Goal: Information Seeking & Learning: Learn about a topic

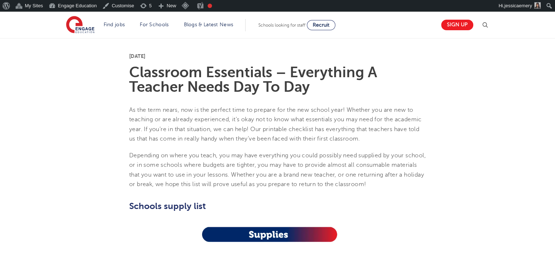
scroll to position [182, 0]
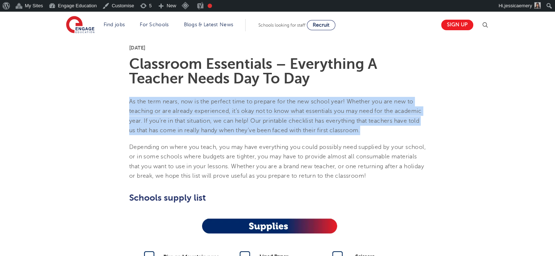
drag, startPoint x: 127, startPoint y: 100, endPoint x: 365, endPoint y: 130, distance: 239.7
copy p "As the term nears, now is the perfect time to prepare for the new school year! …"
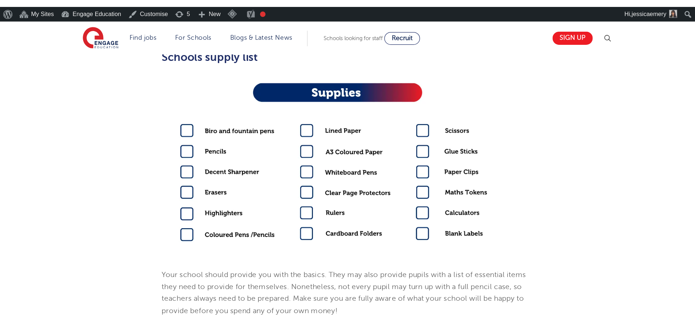
scroll to position [328, 0]
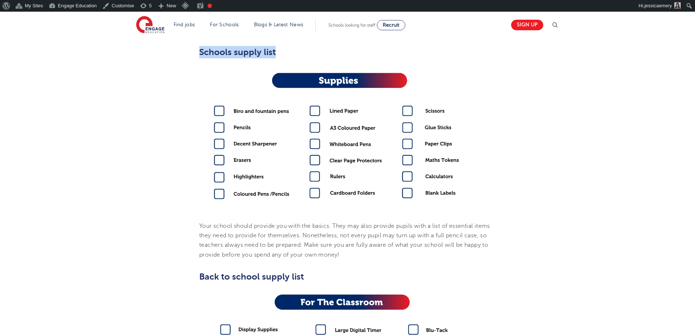
drag, startPoint x: 198, startPoint y: 52, endPoint x: 278, endPoint y: 95, distance: 90.7
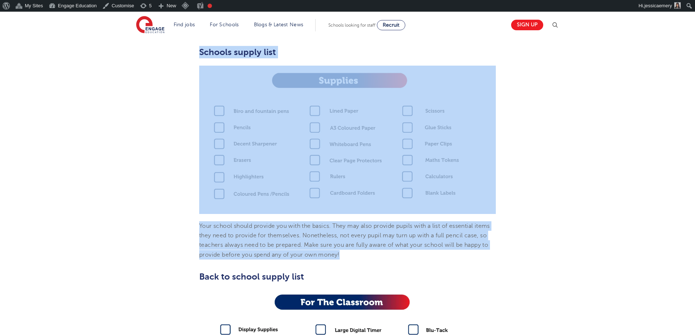
drag, startPoint x: 192, startPoint y: 57, endPoint x: 482, endPoint y: 250, distance: 349.0
copy section "Schools supply list Your school should provide you with the basics. They may al…"
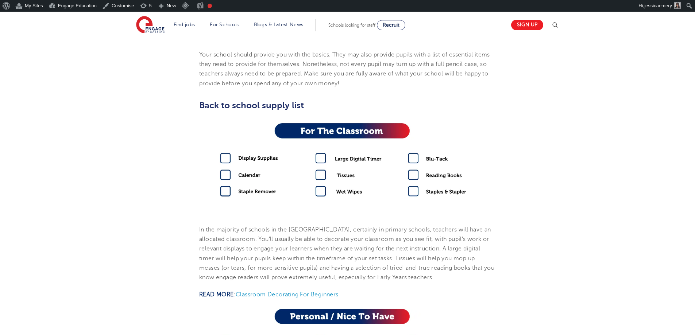
scroll to position [511, 0]
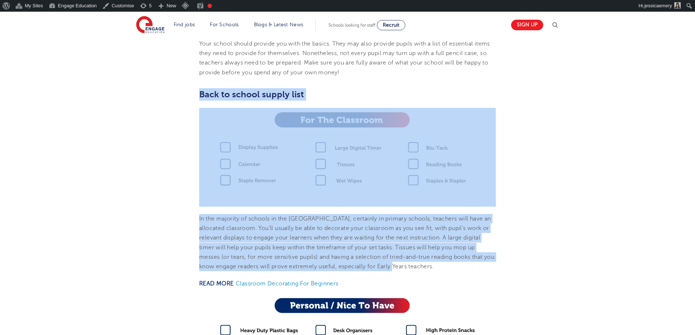
drag, startPoint x: 194, startPoint y: 93, endPoint x: 446, endPoint y: 267, distance: 305.4
copy section "Back to school supply list In the majority of schools in the UK, certainly in p…"
drag, startPoint x: 540, startPoint y: 106, endPoint x: 529, endPoint y: 110, distance: 11.9
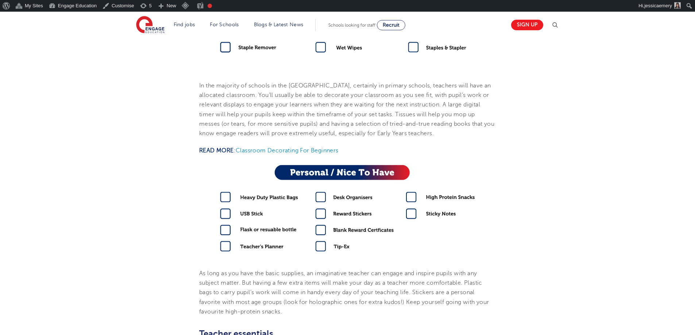
scroll to position [656, 0]
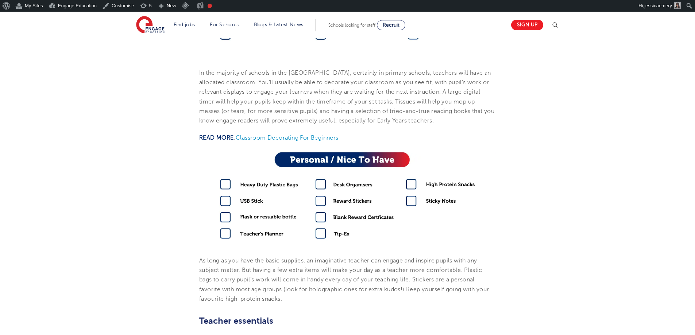
click at [554, 162] on div "engage Your Career• 3 Min read 4th September 2024 Classroom Essentials – Everyt…" at bounding box center [347, 250] width 695 height 1739
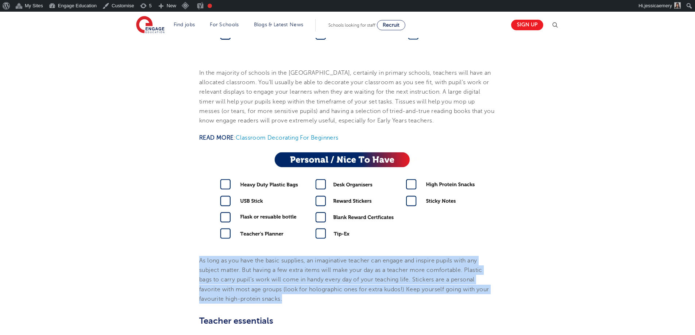
drag, startPoint x: 194, startPoint y: 256, endPoint x: 322, endPoint y: 299, distance: 135.3
click at [322, 256] on section "4th September 2024 Classroom Essentials – Everything A Teacher Needs Day To Day…" at bounding box center [347, 236] width 442 height 1358
copy p "As long as you have the basic supplies, an imaginative teacher can engage and i…"
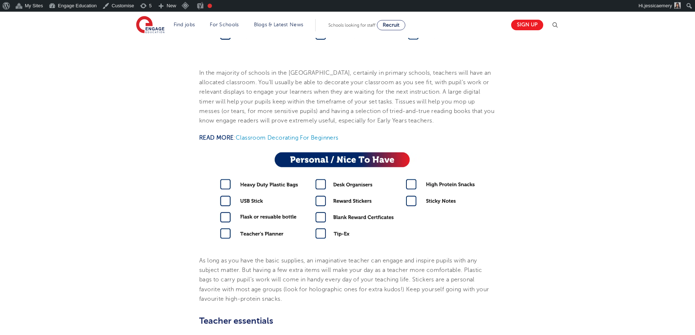
click at [554, 160] on div "engage Your Career• 3 Min read 4th September 2024 Classroom Essentials – Everyt…" at bounding box center [347, 250] width 695 height 1739
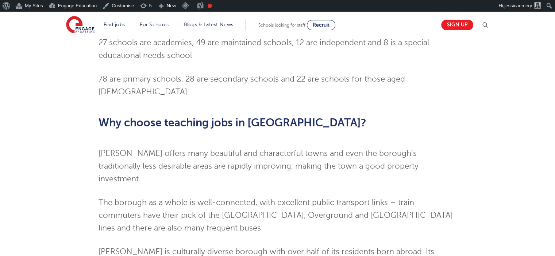
scroll to position [547, 0]
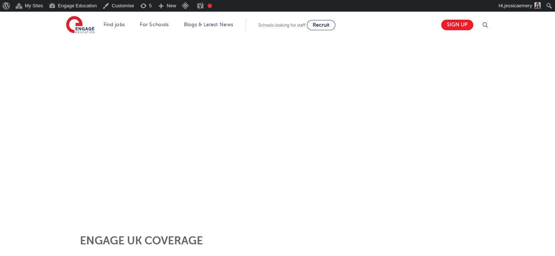
scroll to position [109, 0]
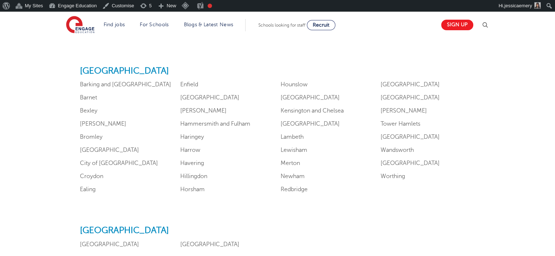
scroll to position [438, 0]
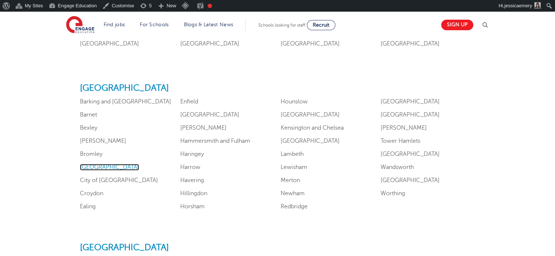
click at [90, 170] on link "Camden" at bounding box center [109, 167] width 59 height 7
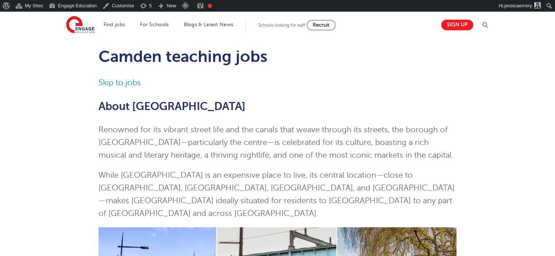
scroll to position [36, 0]
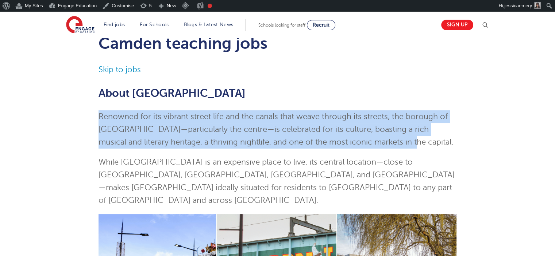
drag, startPoint x: 88, startPoint y: 115, endPoint x: 391, endPoint y: 143, distance: 305.0
copy p "Renowned for its vibrant street life and the canals that weave through its stre…"
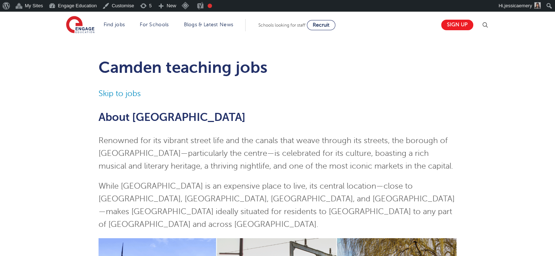
scroll to position [0, 0]
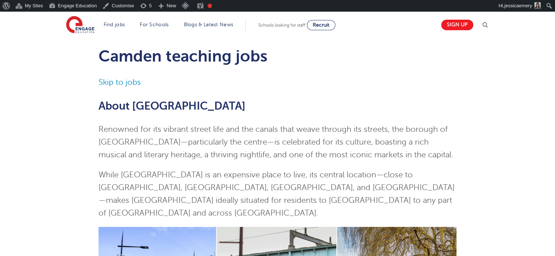
scroll to position [36, 0]
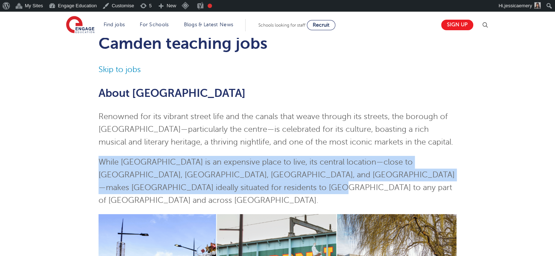
drag, startPoint x: 94, startPoint y: 163, endPoint x: 254, endPoint y: 188, distance: 161.4
copy p "While Camden is an expensive place to live, its central location—close to Eusto…"
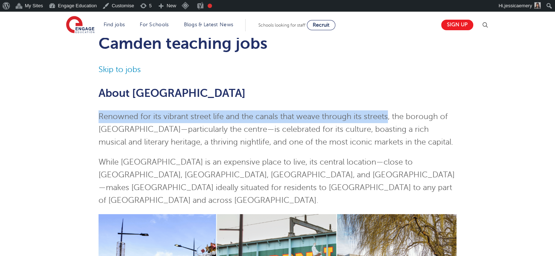
drag, startPoint x: 88, startPoint y: 113, endPoint x: 388, endPoint y: 114, distance: 299.8
copy p "Renowned for its vibrant street life and the canals that weave through its stre…"
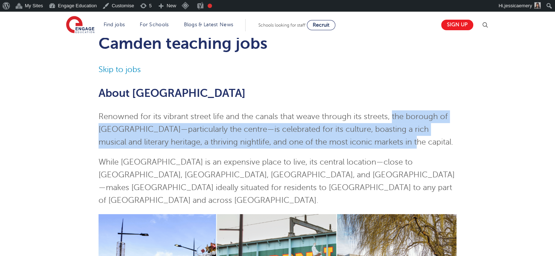
drag, startPoint x: 393, startPoint y: 116, endPoint x: 410, endPoint y: 143, distance: 31.4
click at [410, 143] on p "Renowned for its vibrant street life and the canals that weave through its stre…" at bounding box center [277, 130] width 358 height 38
copy p "the borough of Camden—particularly the centre—is celebrated for its culture, bo…"
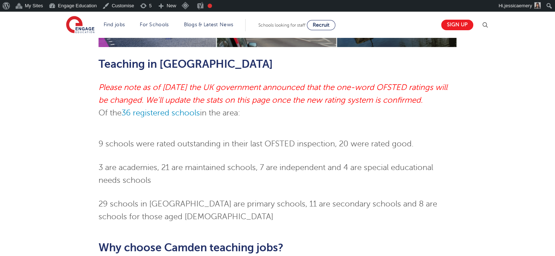
scroll to position [365, 0]
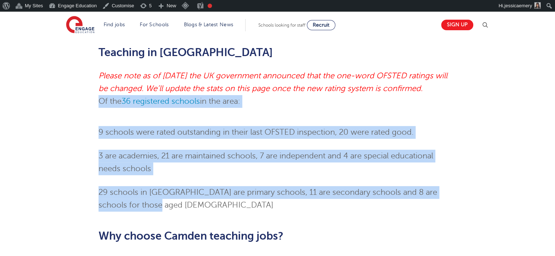
drag, startPoint x: 89, startPoint y: 88, endPoint x: 198, endPoint y: 193, distance: 151.9
click at [198, 193] on div "Camden teaching jobs Skip to jobs About Camden Renowned for its vibrant street …" at bounding box center [277, 100] width 442 height 811
copy div "Of the 36 registered schools in the area: 9 schools were rated outstanding in t…"
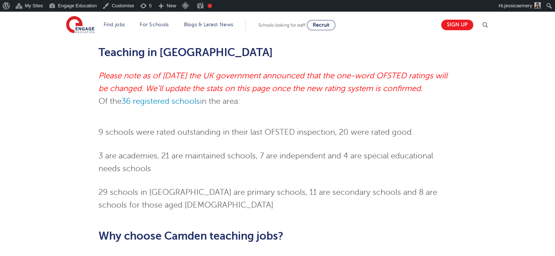
click at [50, 79] on div "Camden teaching jobs Skip to jobs About Camden Renowned for its vibrant street …" at bounding box center [277, 97] width 555 height 848
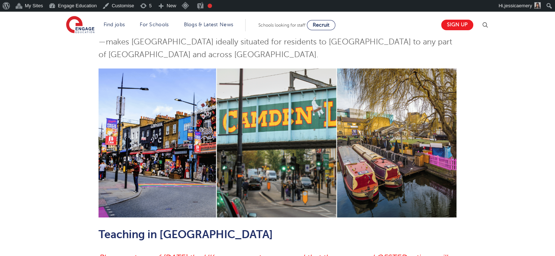
scroll to position [0, 0]
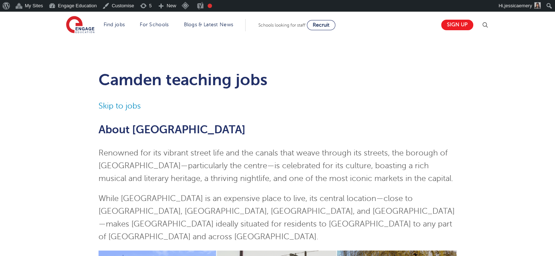
click at [112, 108] on link "Skip to jobs" at bounding box center [119, 106] width 42 height 9
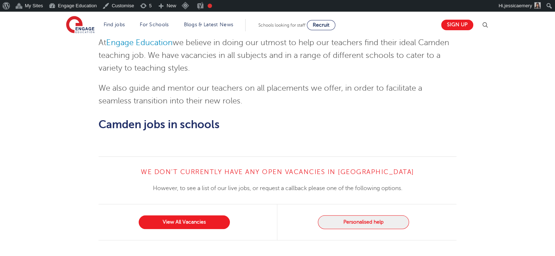
scroll to position [798, 0]
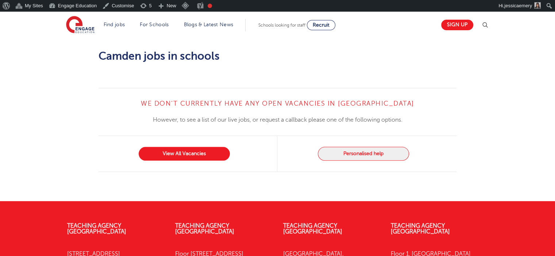
click at [42, 88] on div "We don’t currently have any open vacancies in Camden However, to see a list of …" at bounding box center [277, 144] width 555 height 113
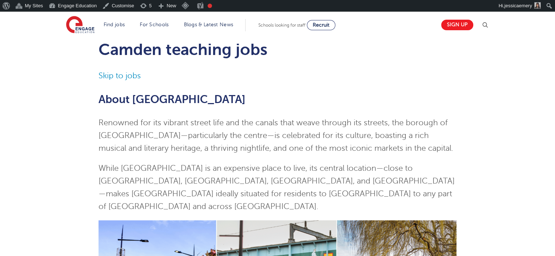
scroll to position [0, 0]
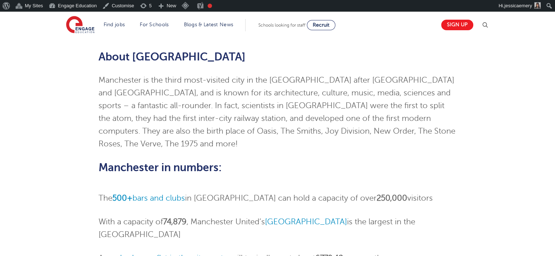
scroll to position [36, 0]
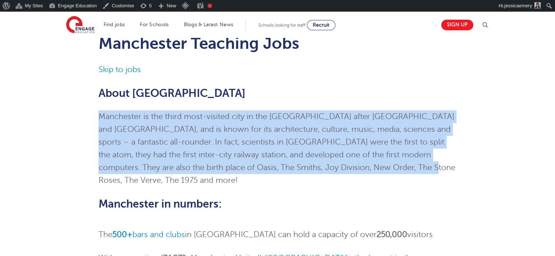
drag, startPoint x: 83, startPoint y: 116, endPoint x: 443, endPoint y: 163, distance: 362.6
copy p "Manchester is the third most-visited city in the [GEOGRAPHIC_DATA] after [GEOGR…"
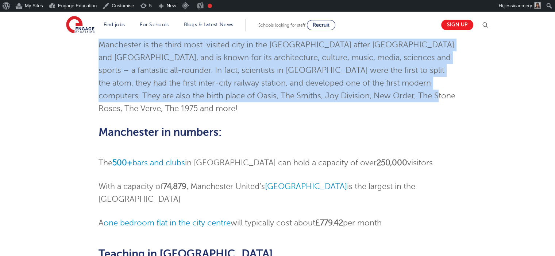
scroll to position [109, 0]
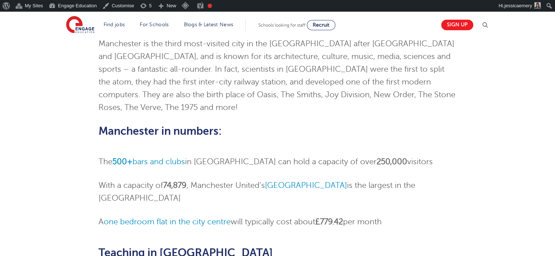
click at [60, 102] on div "Manchester Teaching Jobs Skip to jobs About [GEOGRAPHIC_DATA] is the third most…" at bounding box center [277, 201] width 442 height 503
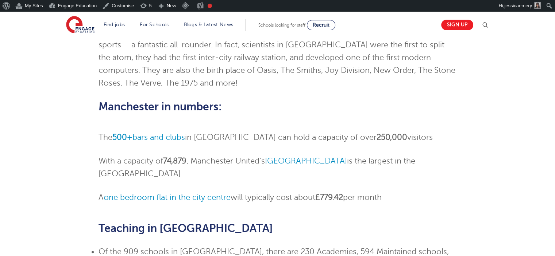
scroll to position [146, 0]
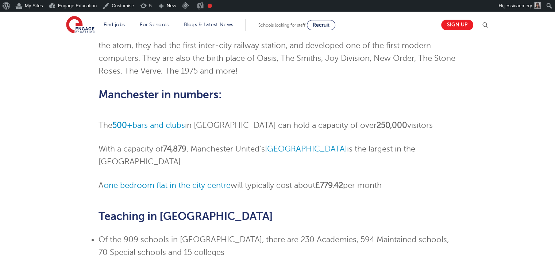
drag, startPoint x: 99, startPoint y: 112, endPoint x: 432, endPoint y: 150, distance: 335.1
click at [431, 151] on ol "The 500+ bars and clubs in [GEOGRAPHIC_DATA] can hold a capacity of over 250,00…" at bounding box center [277, 155] width 358 height 73
click at [64, 106] on div "Manchester Teaching Jobs Skip to jobs About [GEOGRAPHIC_DATA] is the third most…" at bounding box center [277, 165] width 442 height 503
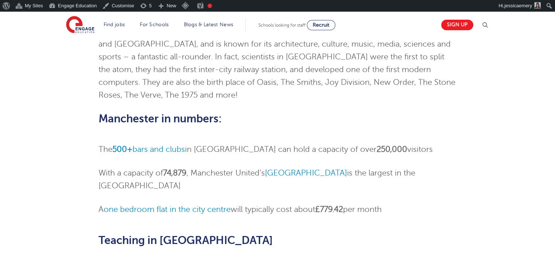
scroll to position [109, 0]
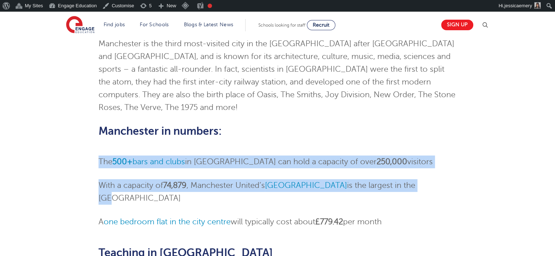
drag, startPoint x: 93, startPoint y: 147, endPoint x: 430, endPoint y: 165, distance: 337.5
click at [430, 165] on div "Manchester Teaching Jobs Skip to jobs About [GEOGRAPHIC_DATA] is the third most…" at bounding box center [277, 201] width 369 height 503
copy ol "The 500+ bars and clubs in [GEOGRAPHIC_DATA] can hold a capacity of over 250,00…"
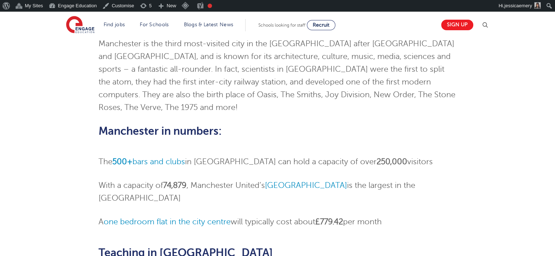
click at [62, 102] on div "Manchester Teaching Jobs Skip to jobs About [GEOGRAPHIC_DATA] is the third most…" at bounding box center [277, 201] width 442 height 503
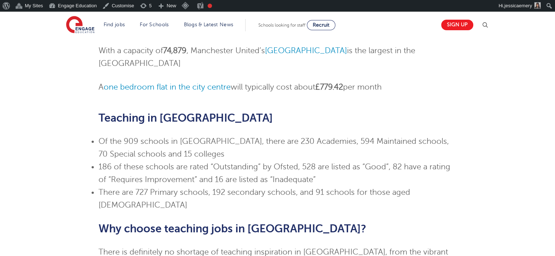
scroll to position [255, 0]
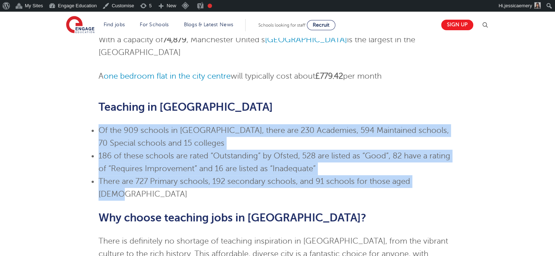
drag, startPoint x: 99, startPoint y: 107, endPoint x: 442, endPoint y: 155, distance: 346.5
click at [442, 155] on ul "Of the 909 schools in [GEOGRAPHIC_DATA], there are 230 Academies, 594 Maintaine…" at bounding box center [277, 162] width 358 height 77
copy ul "Of the 909 schools in [GEOGRAPHIC_DATA], there are 230 Academies, 594 Maintaine…"
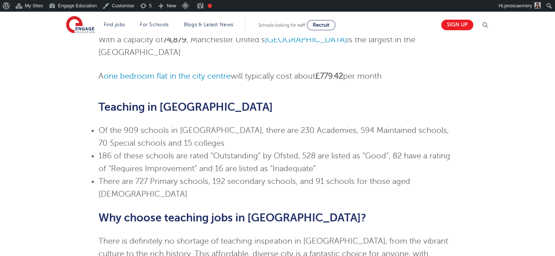
click at [73, 61] on div "Manchester Teaching Jobs Skip to jobs About [GEOGRAPHIC_DATA] is the third most…" at bounding box center [277, 56] width 442 height 503
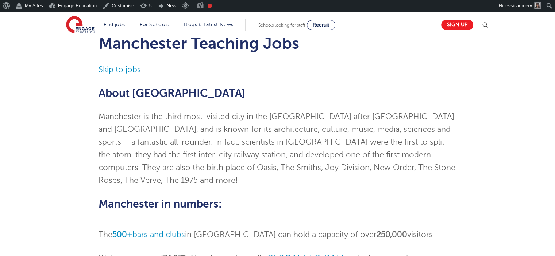
scroll to position [0, 0]
